Goal: Transaction & Acquisition: Purchase product/service

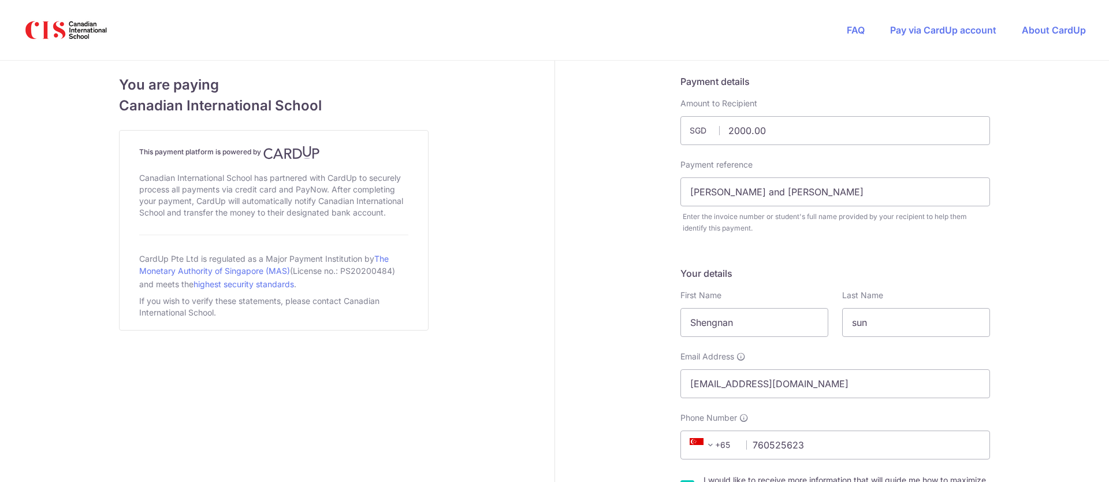
select select "SE"
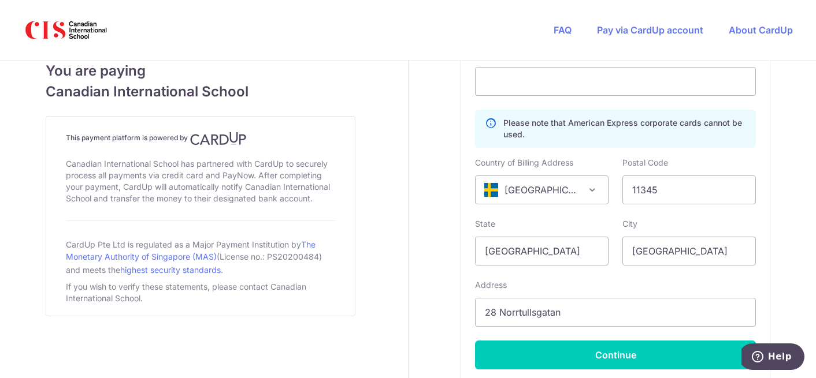
scroll to position [833, 0]
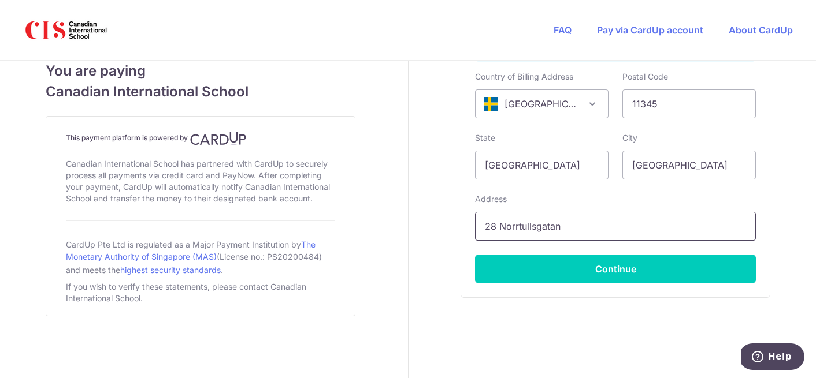
click at [553, 228] on input "28 Norrtullsgatan" at bounding box center [615, 226] width 281 height 29
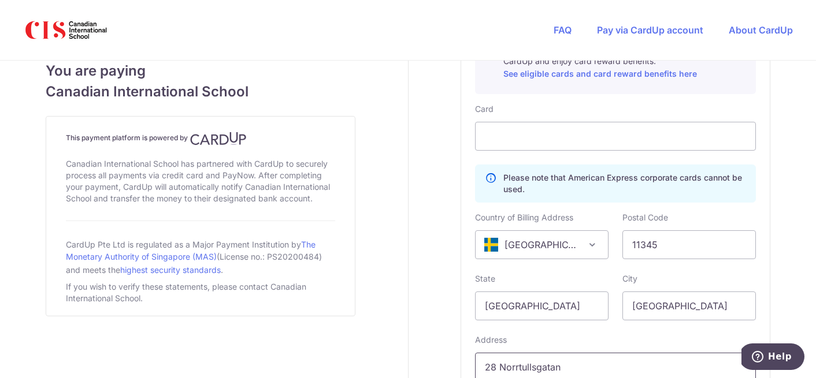
scroll to position [668, 0]
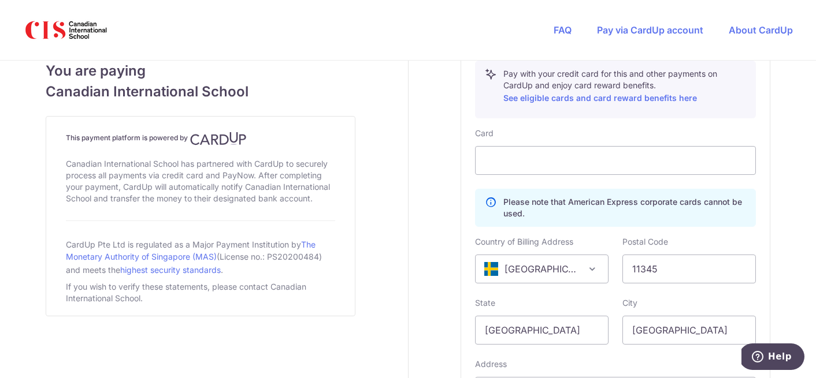
click at [553, 181] on div "Card Please note that American Express corporate cards cannot be used. Country …" at bounding box center [615, 288] width 281 height 321
click at [582, 167] on div at bounding box center [615, 160] width 281 height 29
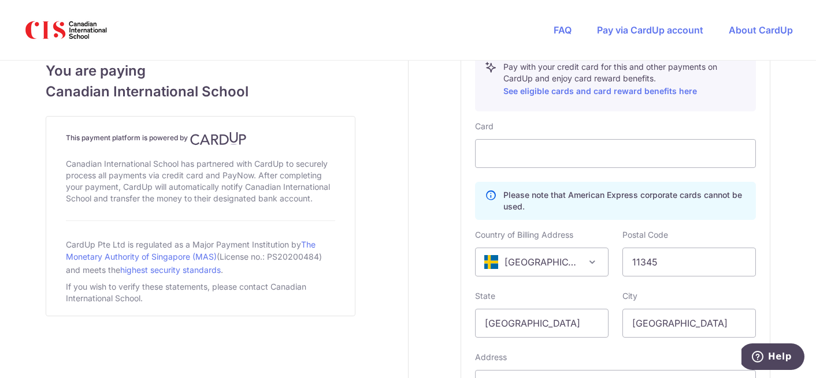
scroll to position [679, 0]
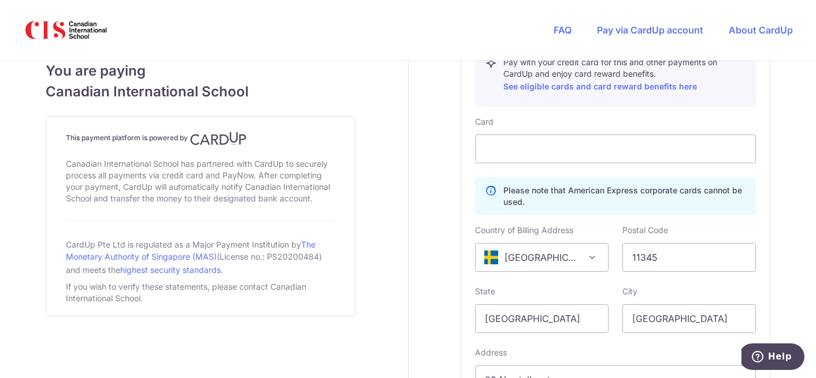
click at [602, 229] on div "Country of Billing Address [GEOGRAPHIC_DATA] [GEOGRAPHIC_DATA] [GEOGRAPHIC_DATA…" at bounding box center [541, 248] width 133 height 47
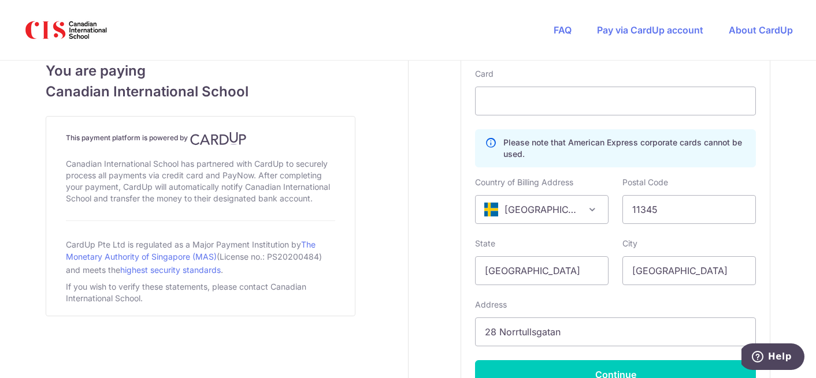
scroll to position [745, 0]
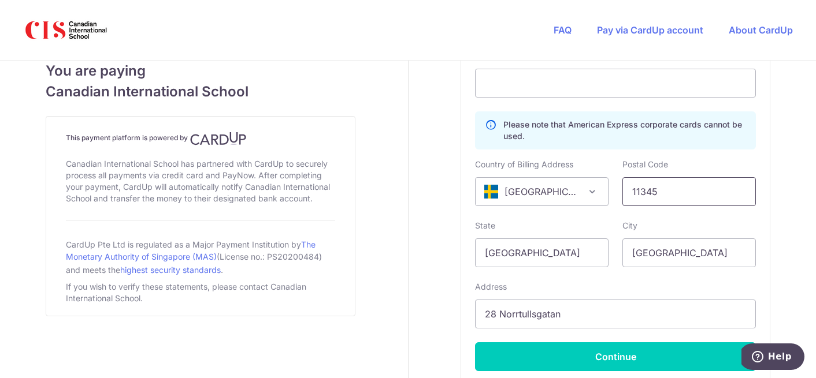
click at [652, 183] on input "11345" at bounding box center [688, 191] width 133 height 29
click at [488, 122] on icon at bounding box center [491, 130] width 12 height 23
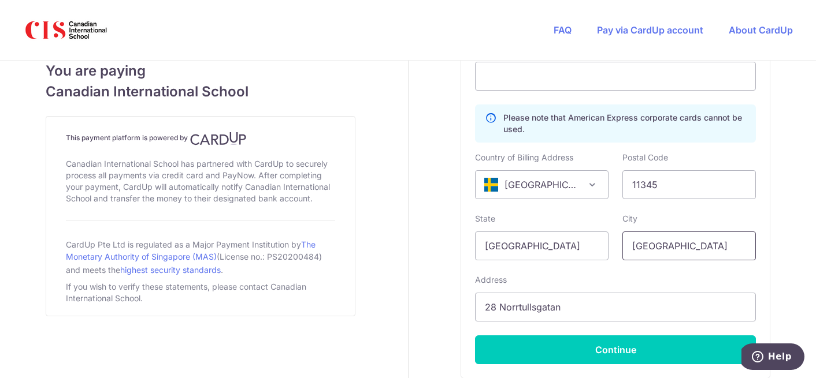
click at [637, 248] on input "[GEOGRAPHIC_DATA]" at bounding box center [688, 246] width 133 height 29
type input "[GEOGRAPHIC_DATA]"
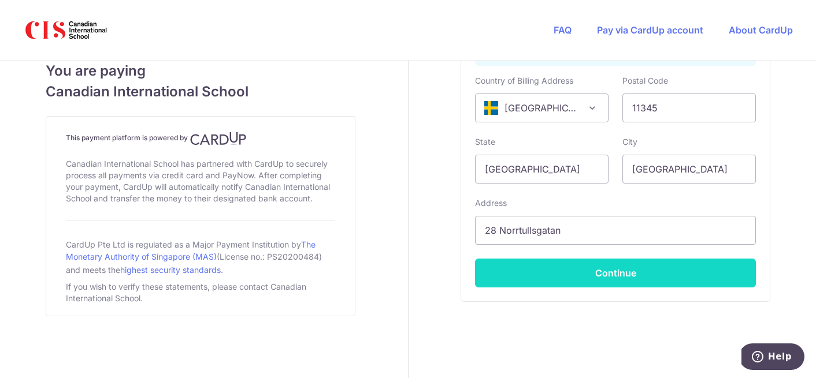
click at [624, 272] on button "Continue" at bounding box center [615, 273] width 281 height 29
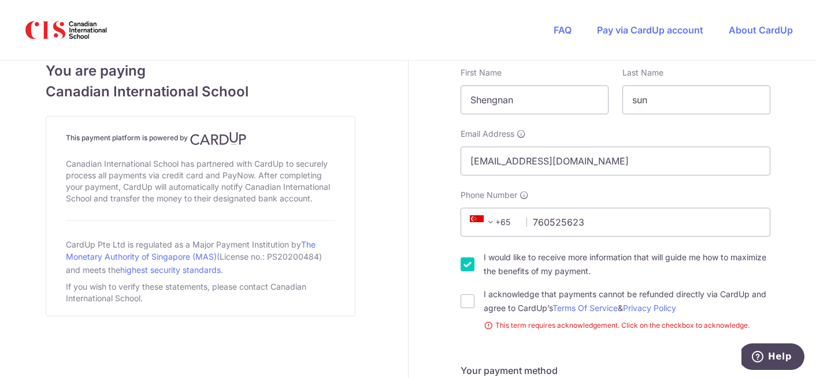
scroll to position [228, 0]
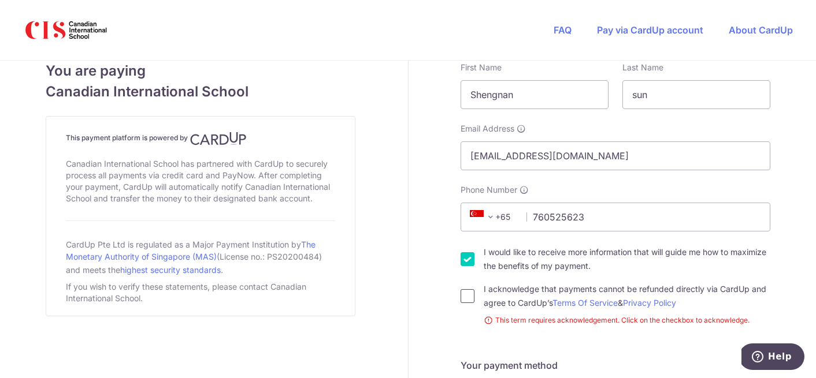
click at [466, 293] on input "I acknowledge that payments cannot be refunded directly via CardUp and agree to…" at bounding box center [467, 296] width 14 height 14
checkbox input "true"
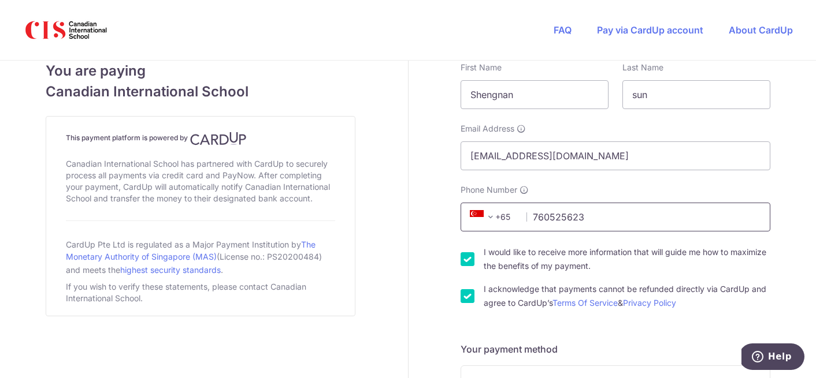
scroll to position [211, 0]
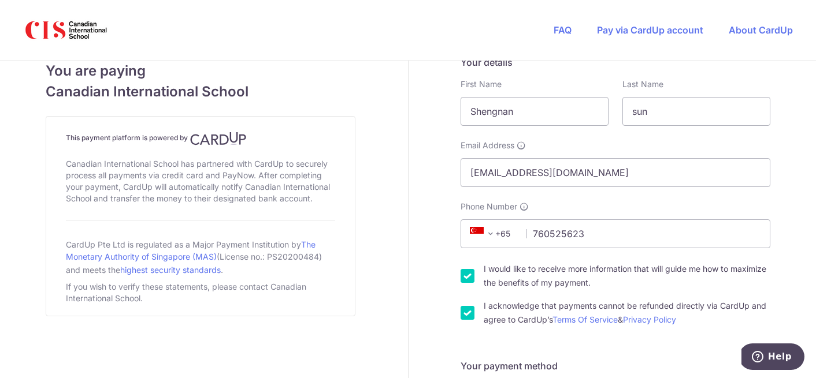
click at [483, 230] on span at bounding box center [490, 234] width 14 height 14
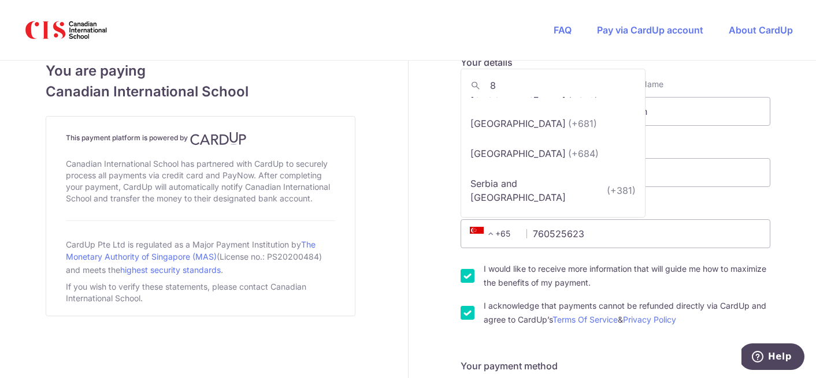
scroll to position [0, 0]
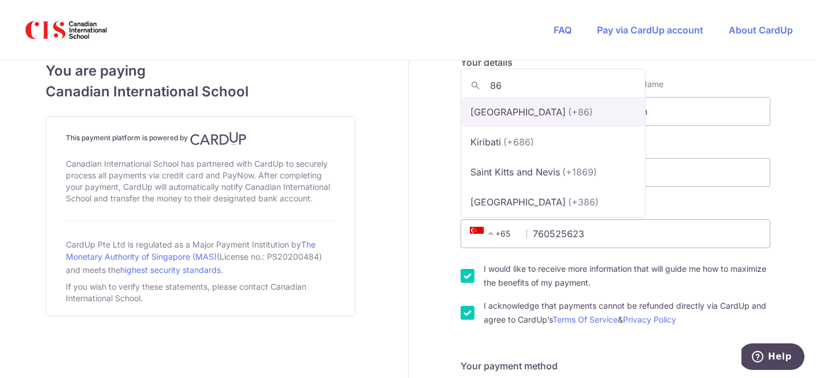
type input "86"
select select "48"
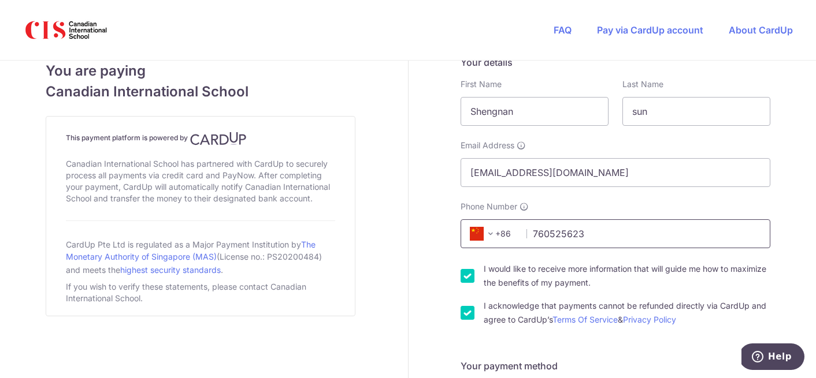
drag, startPoint x: 586, startPoint y: 233, endPoint x: 501, endPoint y: 229, distance: 84.4
click at [501, 230] on div "+376 +971 +93 +1268 +1264 +355 +374 +244 +0 +54 +1684 +43 +61 +297 +358 +994 +3…" at bounding box center [615, 233] width 310 height 29
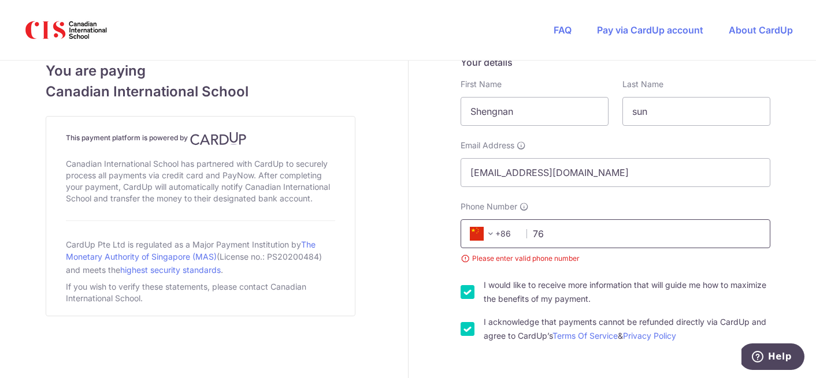
type input "7"
type input "15"
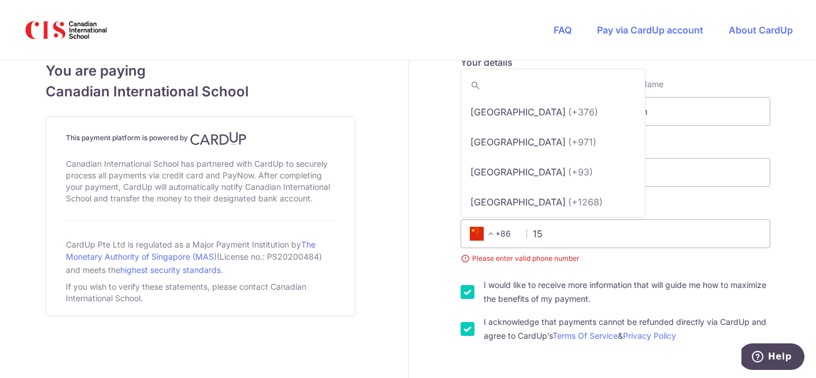
click at [485, 230] on span at bounding box center [490, 234] width 14 height 14
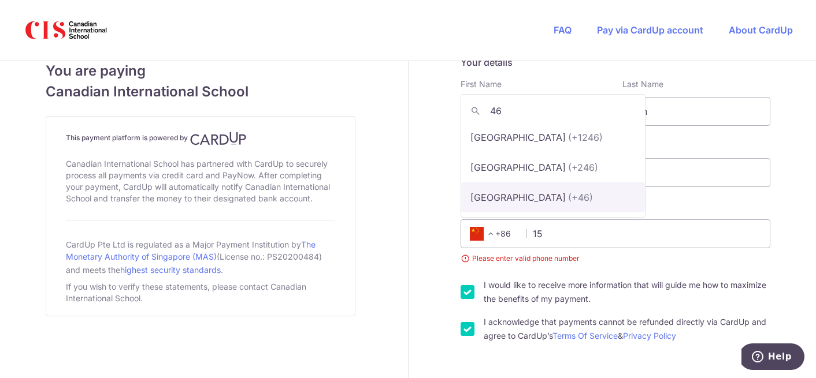
type input "46"
select select "198"
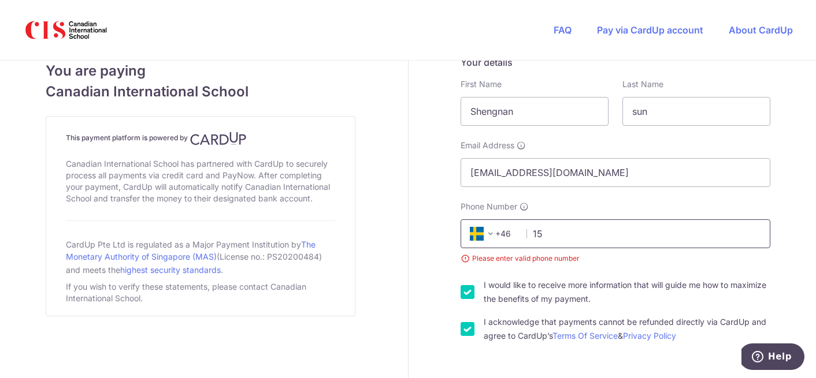
click at [567, 233] on input "15" at bounding box center [615, 233] width 310 height 29
type input "1"
type input "0"
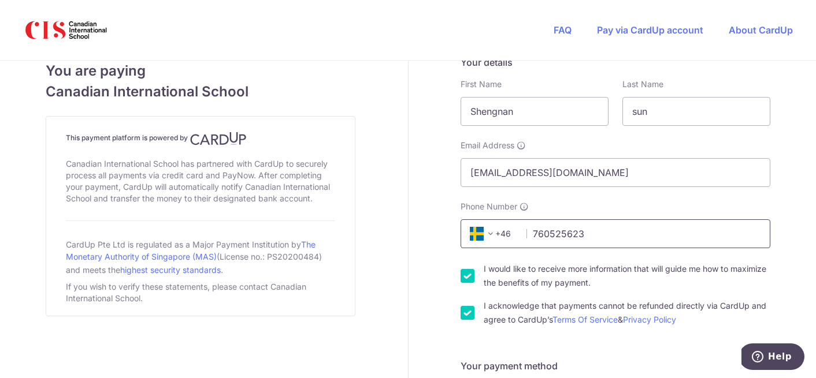
type input "760525623"
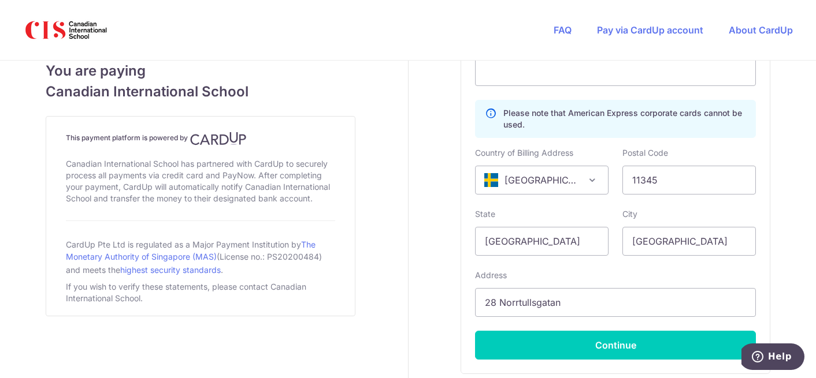
scroll to position [792, 0]
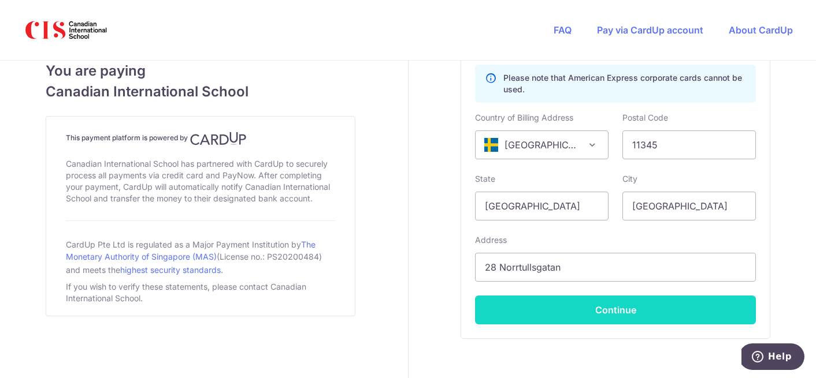
click at [629, 315] on button "Continue" at bounding box center [615, 310] width 281 height 29
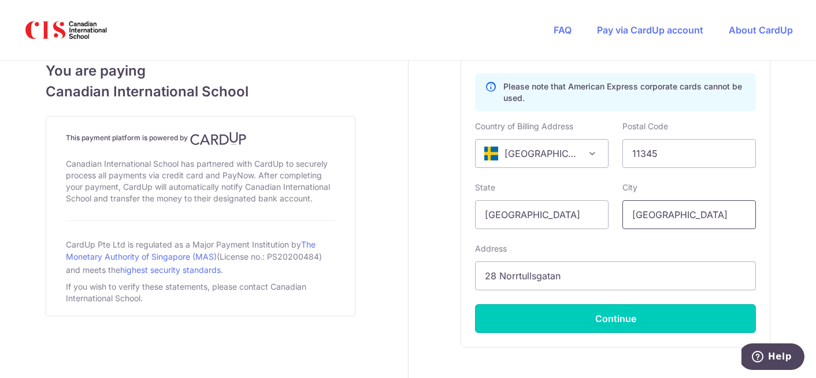
type input "**** 8947"
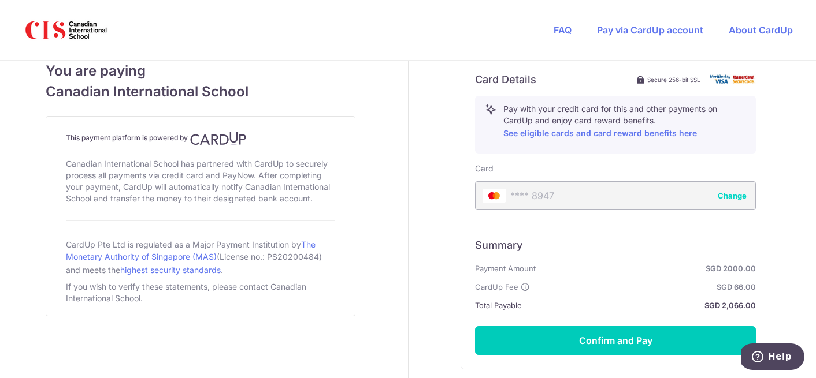
scroll to position [721, 0]
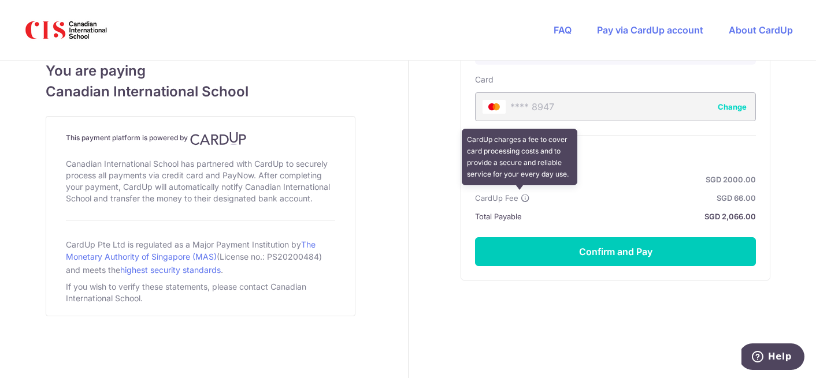
click at [520, 199] on icon at bounding box center [524, 198] width 9 height 9
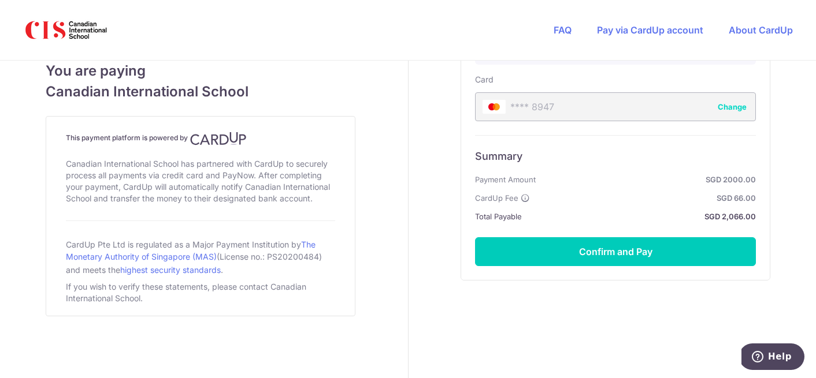
click at [488, 206] on ul "Payment Amount SGD 2000.00 CardUp Fee SGD 66.00 Total Payable SGD 2,066.00" at bounding box center [615, 198] width 281 height 51
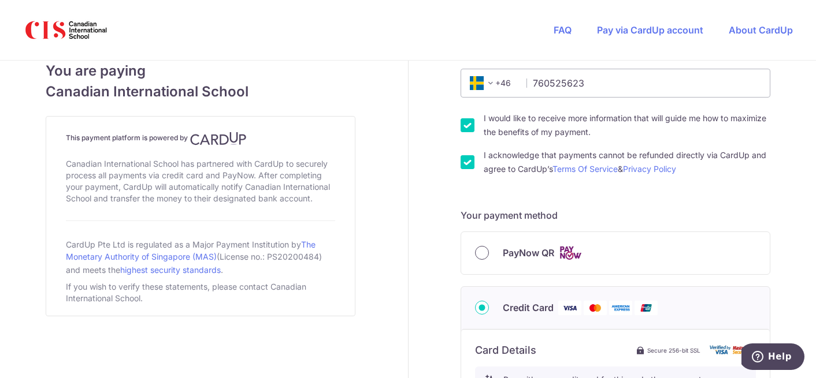
scroll to position [373, 0]
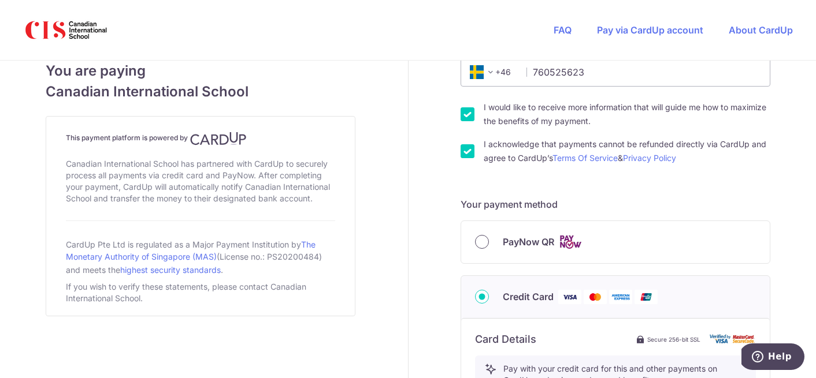
click at [472, 252] on div "PayNow QR" at bounding box center [615, 242] width 308 height 42
click at [475, 243] on input "PayNow QR" at bounding box center [482, 242] width 14 height 14
radio input "true"
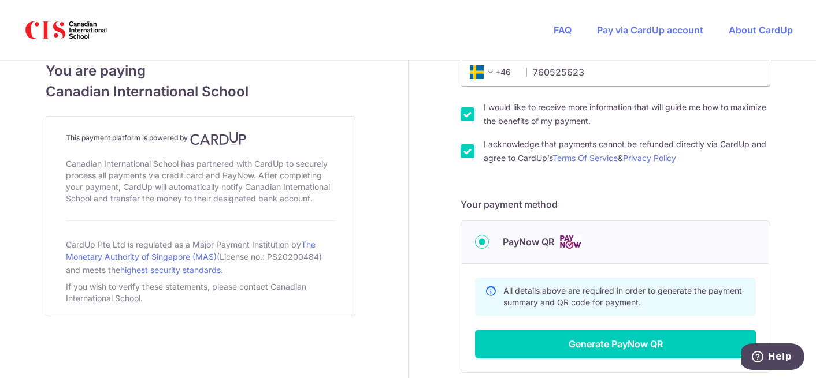
click at [475, 243] on input "PayNow QR" at bounding box center [482, 242] width 14 height 14
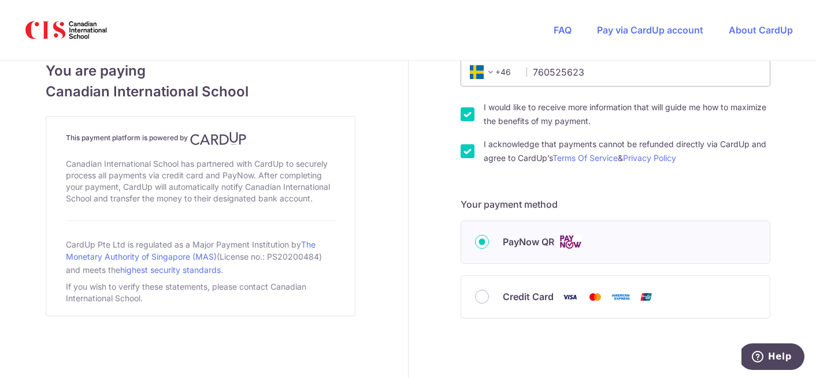
scroll to position [411, 0]
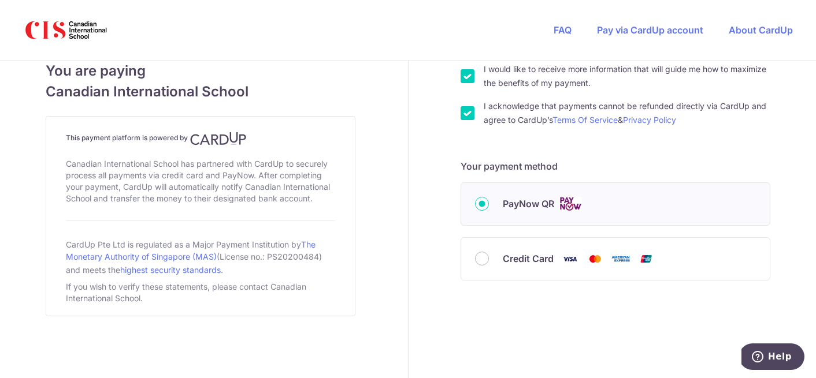
click at [489, 273] on div "Credit Card" at bounding box center [615, 259] width 308 height 42
click at [482, 266] on div "Credit Card" at bounding box center [615, 259] width 308 height 42
click at [475, 258] on input "Credit Card" at bounding box center [482, 259] width 14 height 14
radio input "true"
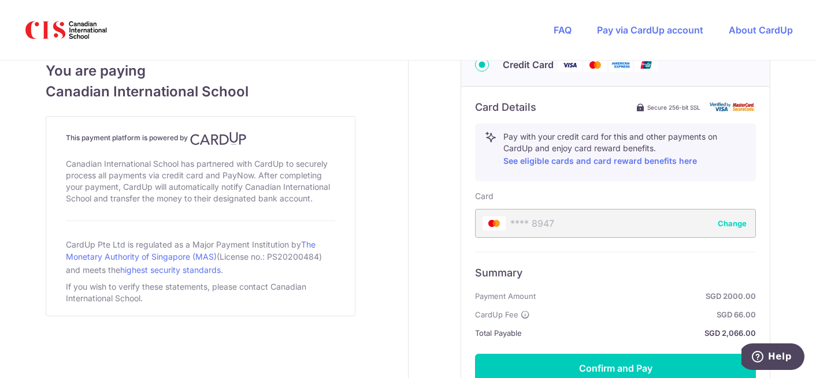
scroll to position [721, 0]
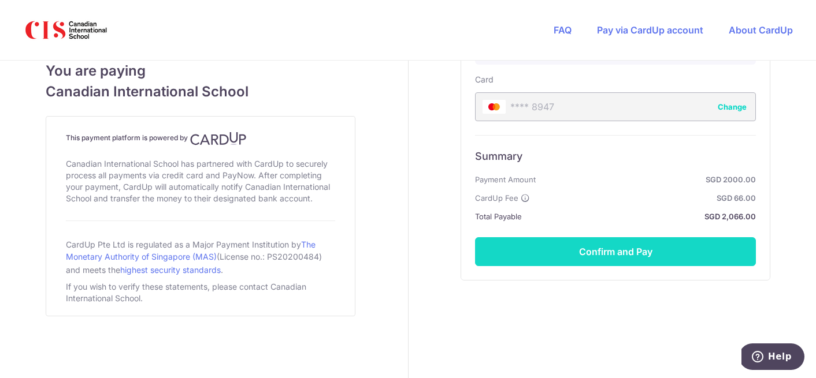
click at [609, 241] on button "Confirm and Pay" at bounding box center [615, 251] width 281 height 29
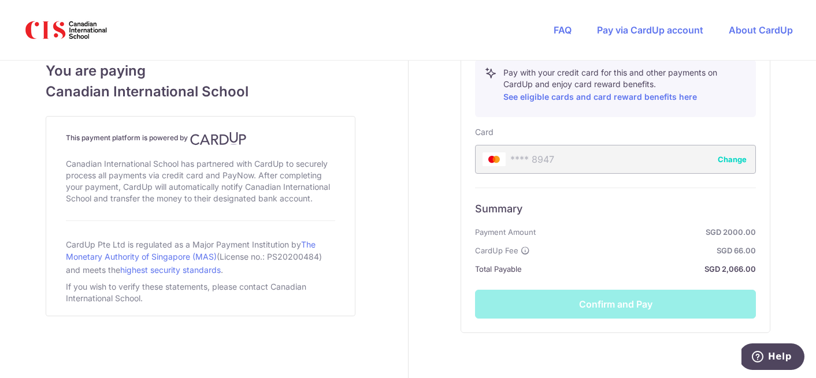
scroll to position [587, 0]
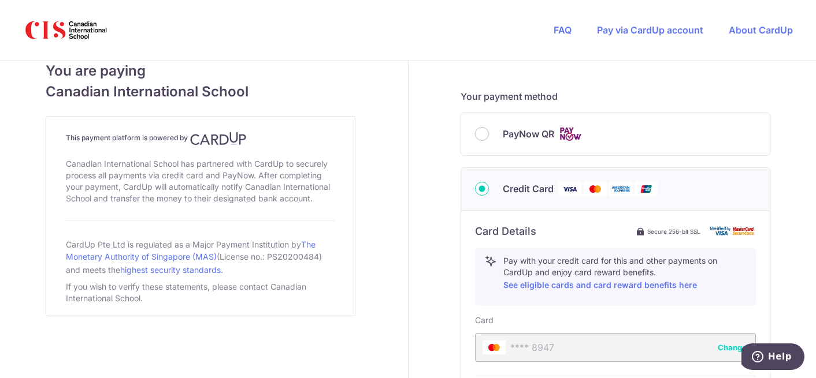
scroll to position [449, 0]
